Goal: Transaction & Acquisition: Purchase product/service

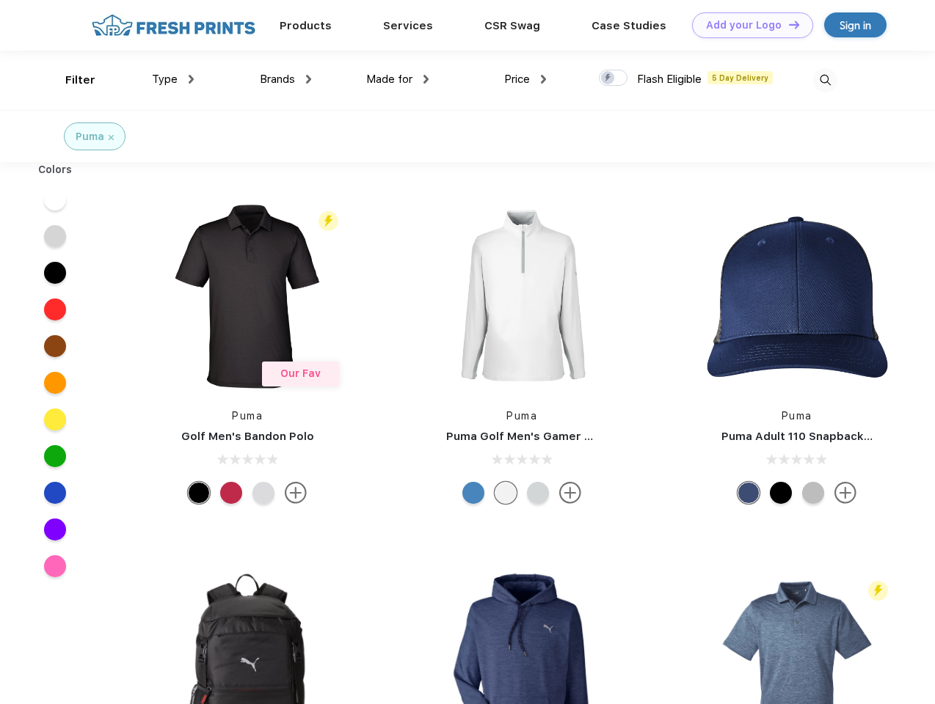
scroll to position [1, 0]
click at [747, 25] on link "Add your Logo Design Tool" at bounding box center [752, 25] width 121 height 26
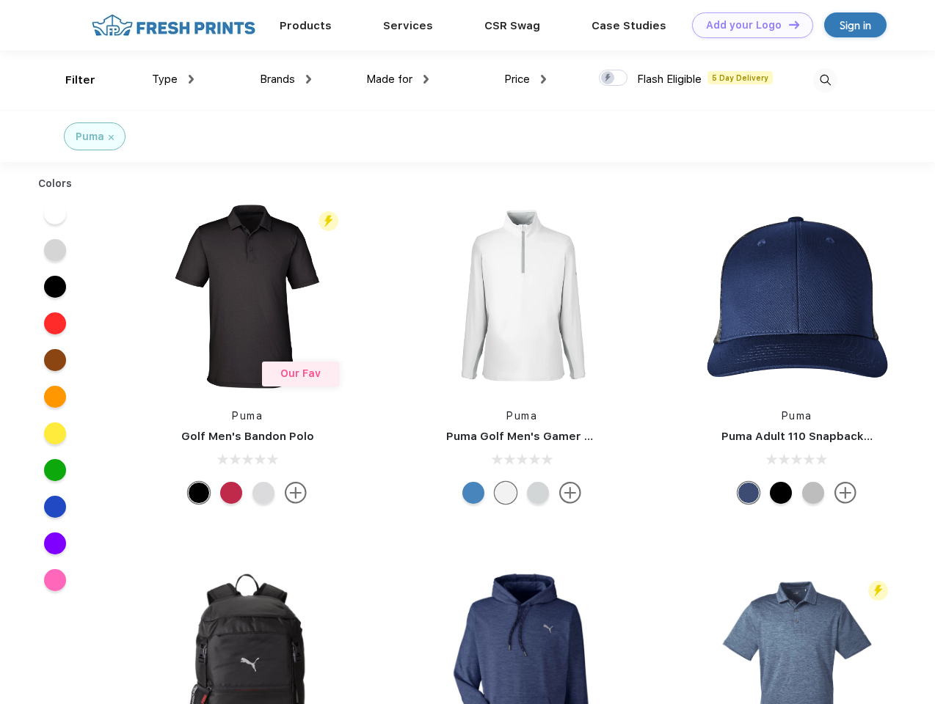
click at [0, 0] on div "Design Tool" at bounding box center [0, 0] width 0 height 0
click at [787, 24] on link "Add your Logo Design Tool" at bounding box center [752, 25] width 121 height 26
click at [70, 80] on div "Filter" at bounding box center [80, 80] width 30 height 17
click at [173, 79] on span "Type" at bounding box center [165, 79] width 26 height 13
click at [285, 79] on span "Brands" at bounding box center [277, 79] width 35 height 13
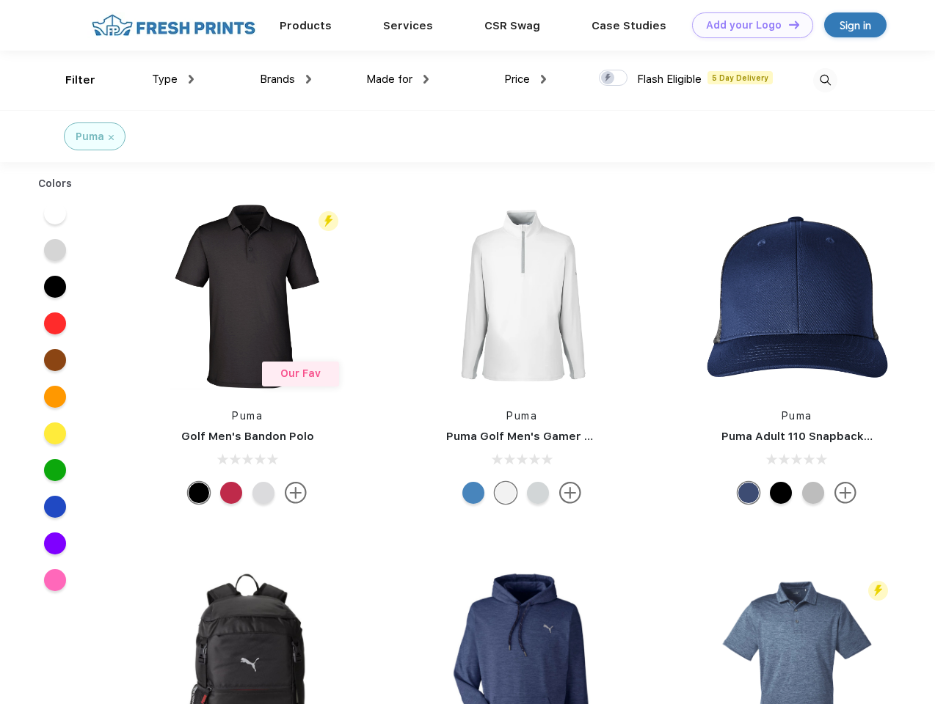
click at [398, 79] on span "Made for" at bounding box center [389, 79] width 46 height 13
click at [525, 79] on span "Price" at bounding box center [517, 79] width 26 height 13
click at [613, 79] on div at bounding box center [613, 78] width 29 height 16
click at [608, 79] on input "checkbox" at bounding box center [604, 74] width 10 height 10
click at [825, 80] on img at bounding box center [825, 80] width 24 height 24
